Goal: Task Accomplishment & Management: Complete application form

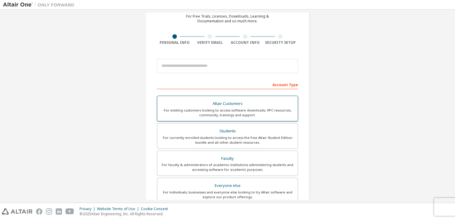
scroll to position [30, 0]
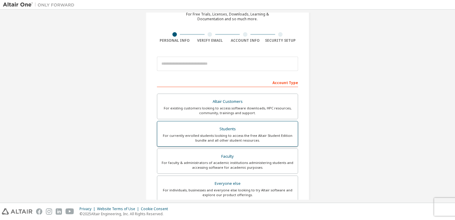
click at [236, 134] on div "For currently enrolled students looking to access the free Altair Student Editi…" at bounding box center [227, 138] width 133 height 10
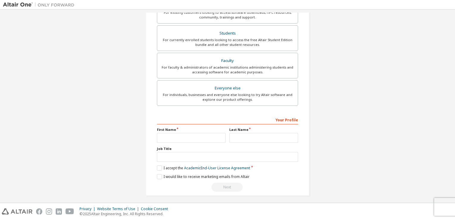
scroll to position [142, 0]
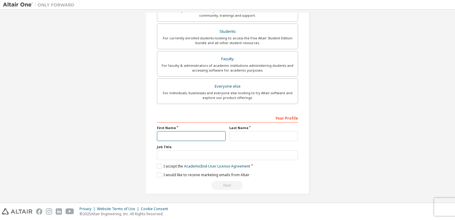
click at [176, 134] on input "text" at bounding box center [191, 136] width 69 height 10
type input "**********"
type input "*******"
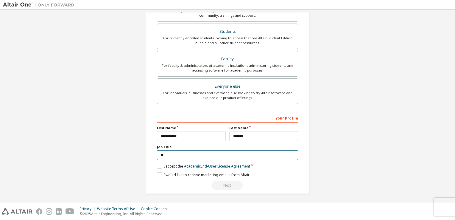
type input "*"
type input "*******"
click at [159, 164] on label "I accept the Academic End-User License Agreement" at bounding box center [203, 165] width 93 height 5
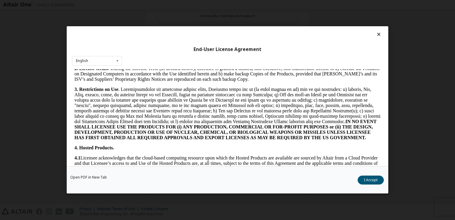
scroll to position [535, 0]
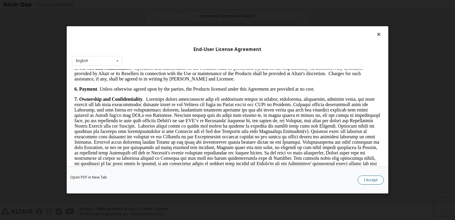
click at [363, 181] on button "I Accept" at bounding box center [370, 179] width 26 height 9
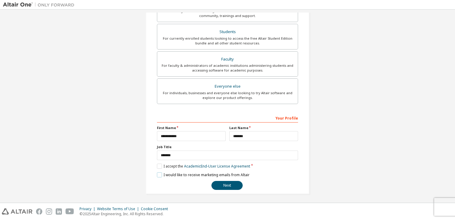
click at [159, 174] on label "I would like to receive marketing emails from Altair" at bounding box center [203, 174] width 93 height 5
click at [160, 174] on label "I would like to receive marketing emails from Altair" at bounding box center [203, 174] width 93 height 5
click at [220, 187] on button "Next" at bounding box center [226, 185] width 31 height 9
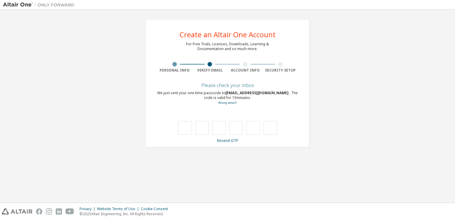
scroll to position [0, 0]
type input "*"
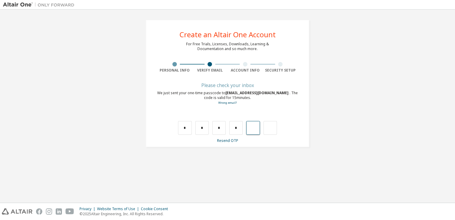
type input "*"
click at [245, 120] on input "text" at bounding box center [227, 116] width 140 height 9
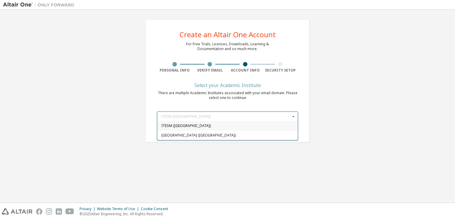
click at [233, 126] on span "ITESM ([GEOGRAPHIC_DATA])" at bounding box center [227, 126] width 132 height 4
type input "*****"
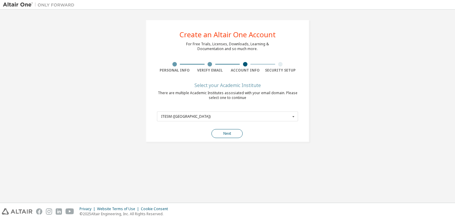
click at [227, 133] on button "Next" at bounding box center [226, 133] width 31 height 9
